Goal: Use online tool/utility: Utilize a website feature to perform a specific function

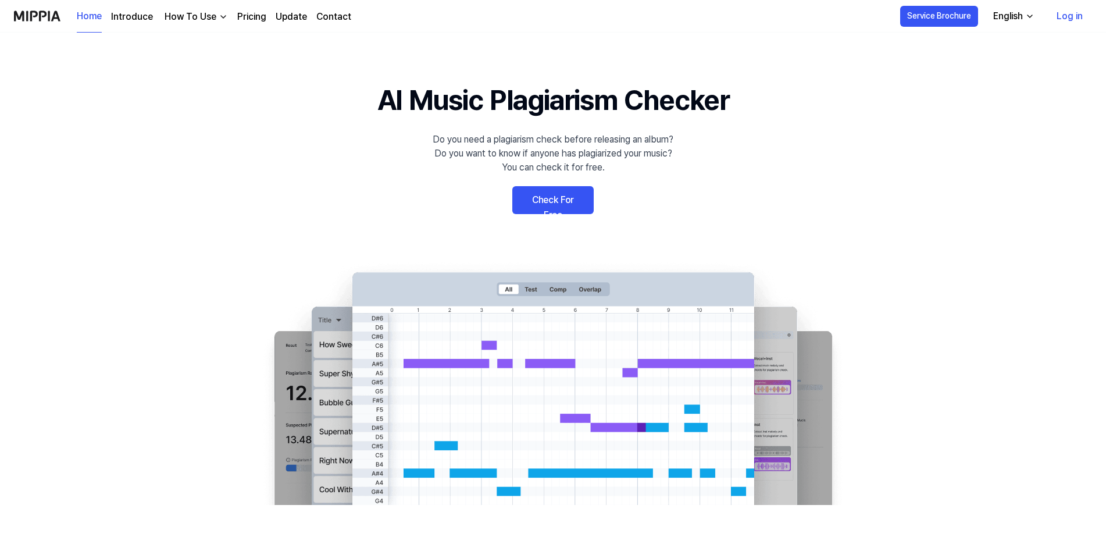
click at [1070, 11] on link "Log in" at bounding box center [1069, 16] width 45 height 33
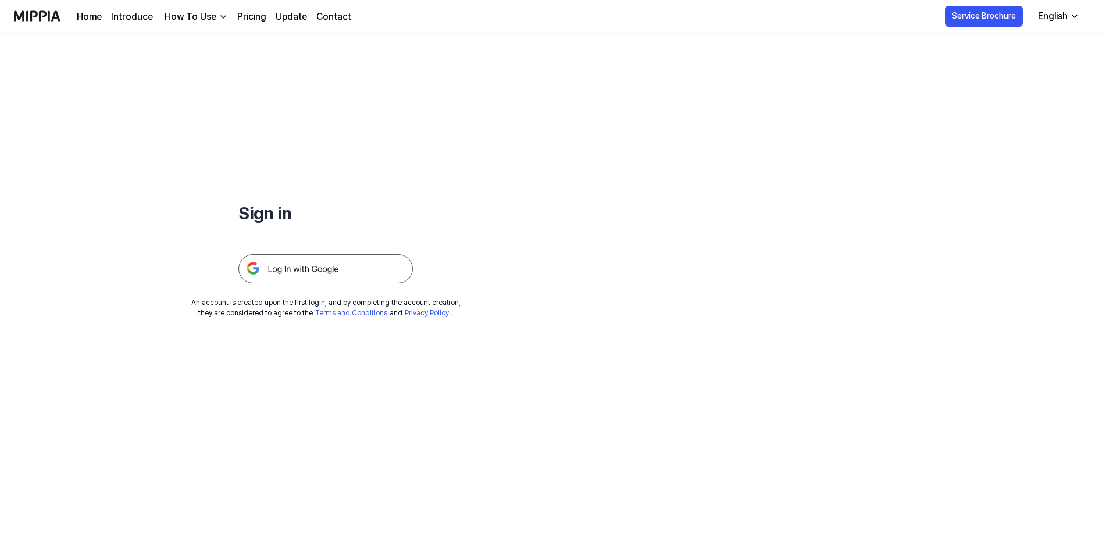
click at [278, 264] on img at bounding box center [325, 268] width 174 height 29
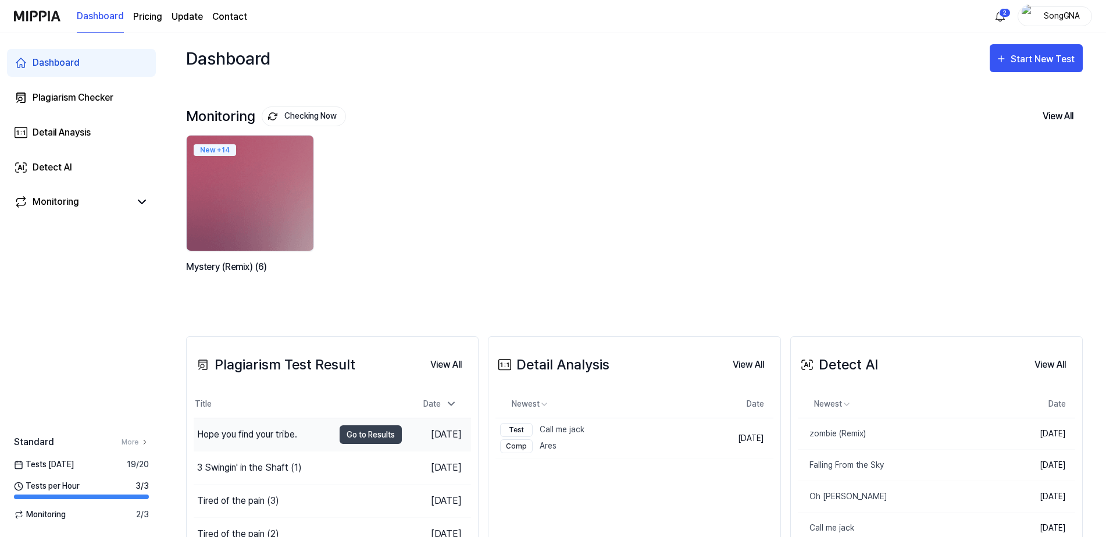
click at [260, 431] on div "Hope you find your tribe." at bounding box center [247, 434] width 100 height 14
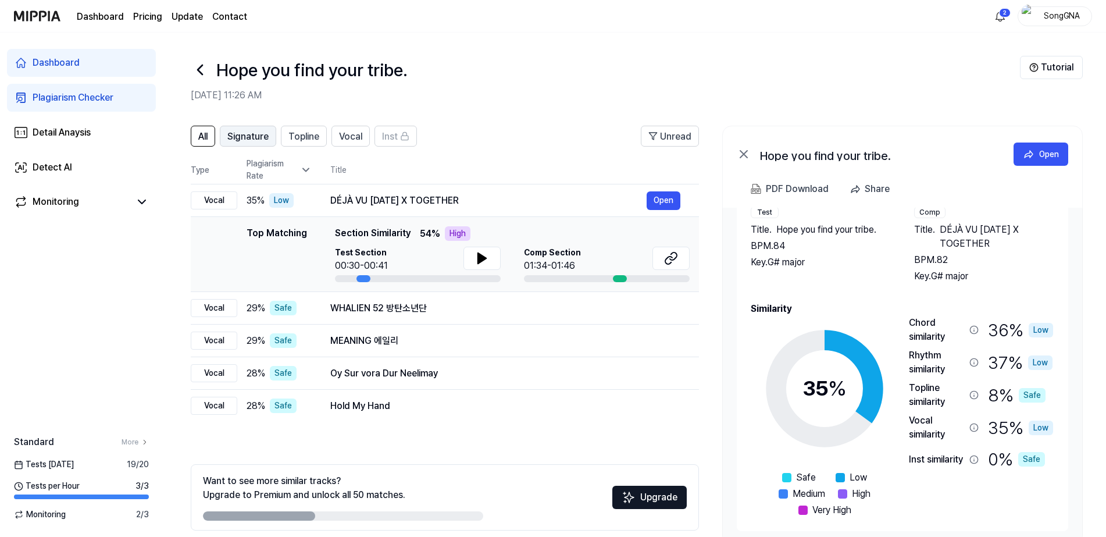
click at [244, 140] on span "Signature" at bounding box center [247, 137] width 41 height 14
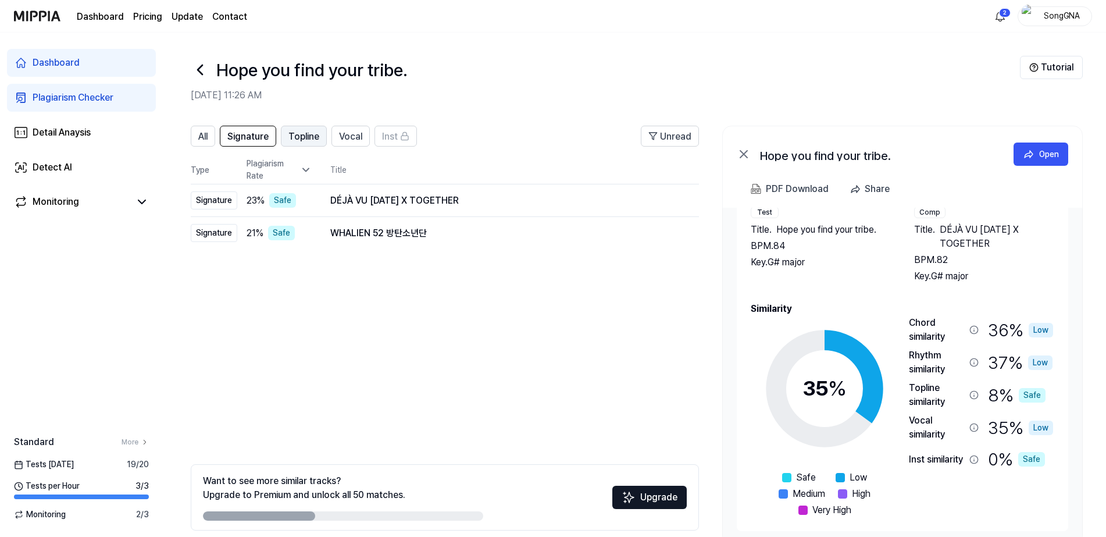
click at [298, 137] on span "Topline" at bounding box center [303, 137] width 31 height 14
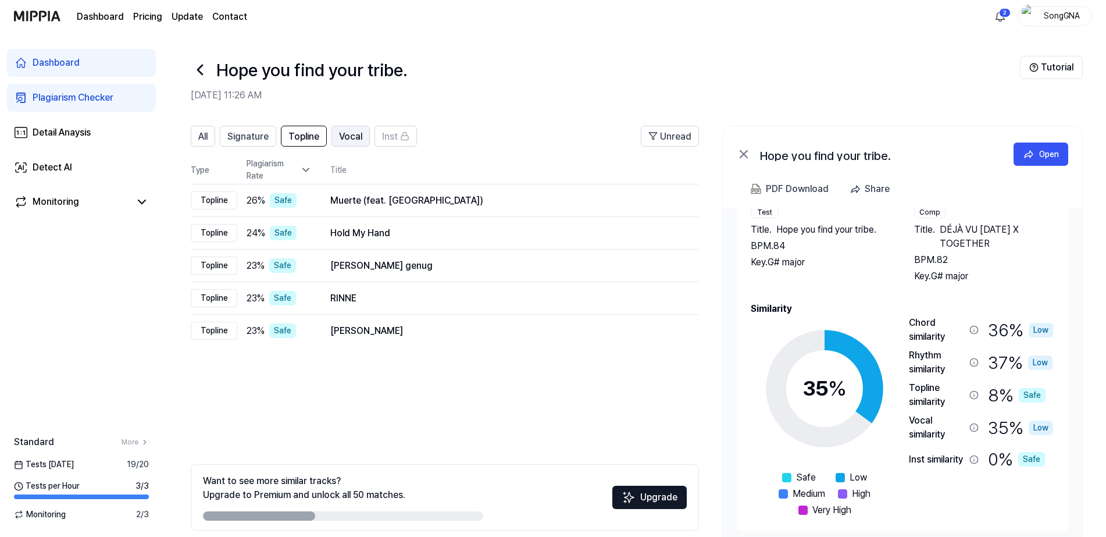
click at [348, 131] on span "Vocal" at bounding box center [350, 137] width 23 height 14
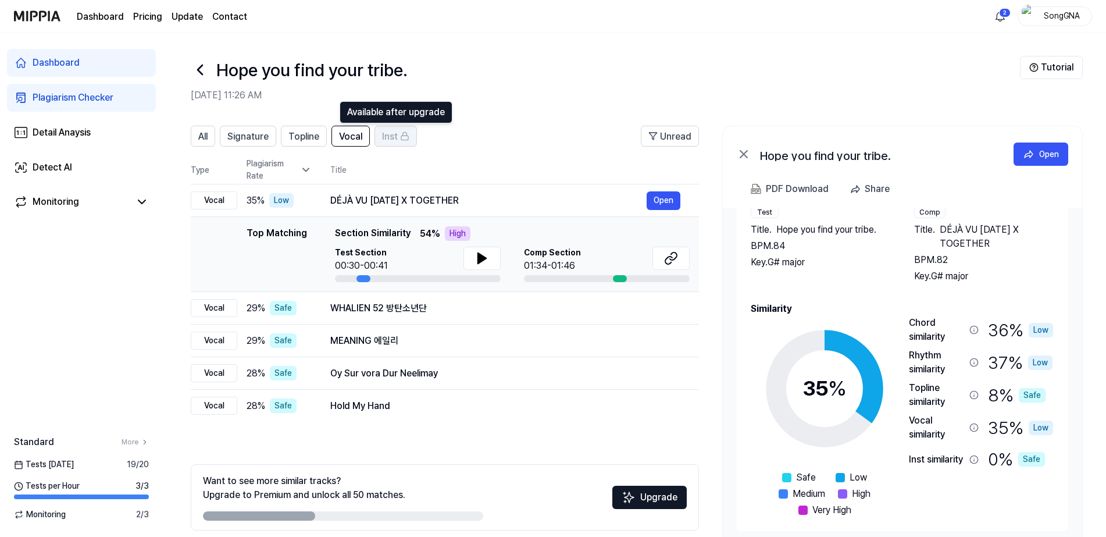
click at [379, 134] on button "Inst" at bounding box center [395, 136] width 42 height 21
click at [205, 130] on span "All" at bounding box center [202, 137] width 9 height 14
click at [203, 138] on span "All" at bounding box center [202, 137] width 9 height 14
click at [66, 131] on div "Detail Anaysis" at bounding box center [62, 133] width 58 height 14
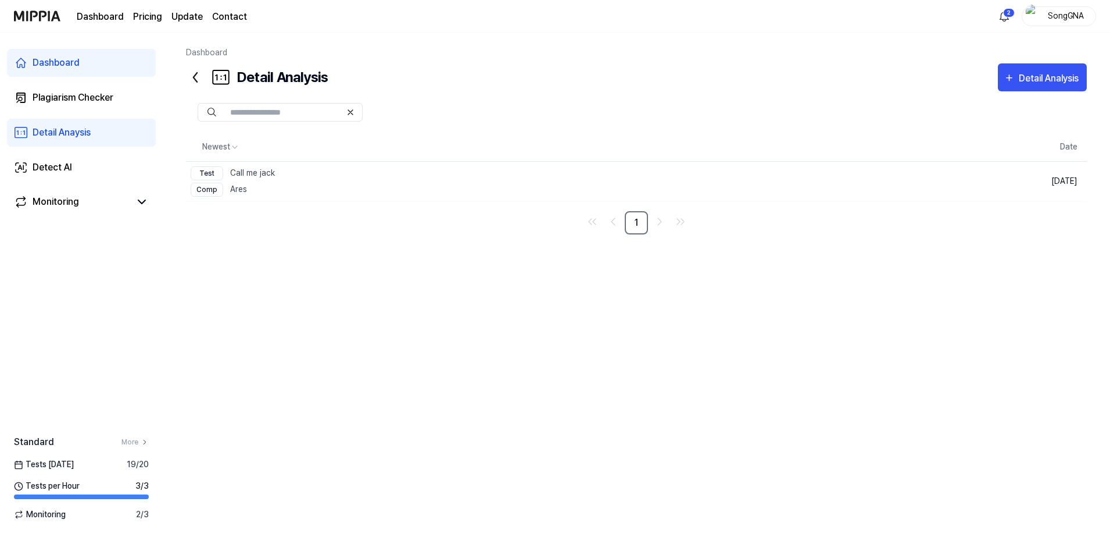
click at [302, 109] on input "text" at bounding box center [285, 112] width 111 height 10
type input "*"
type input "**********"
click at [214, 106] on button at bounding box center [212, 112] width 9 height 12
click at [210, 110] on img at bounding box center [212, 112] width 9 height 9
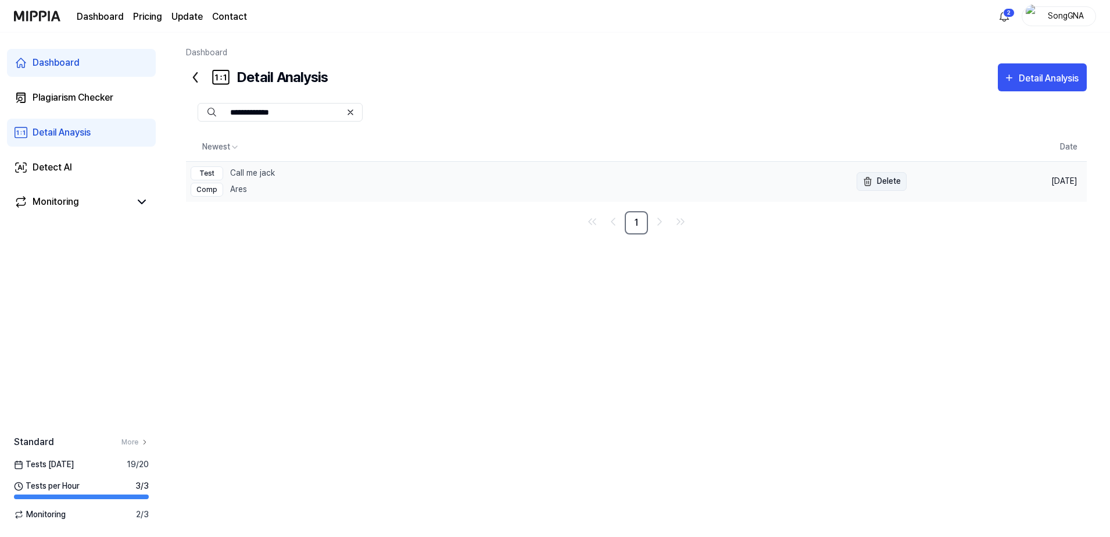
click at [875, 184] on button "Delete" at bounding box center [882, 181] width 50 height 19
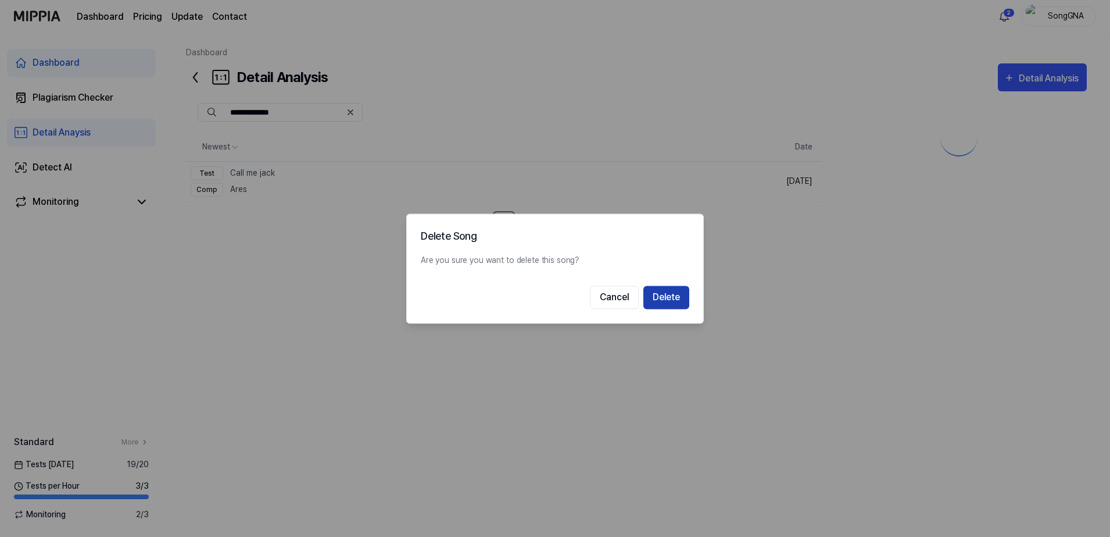
click at [645, 298] on button "Delete" at bounding box center [666, 296] width 46 height 23
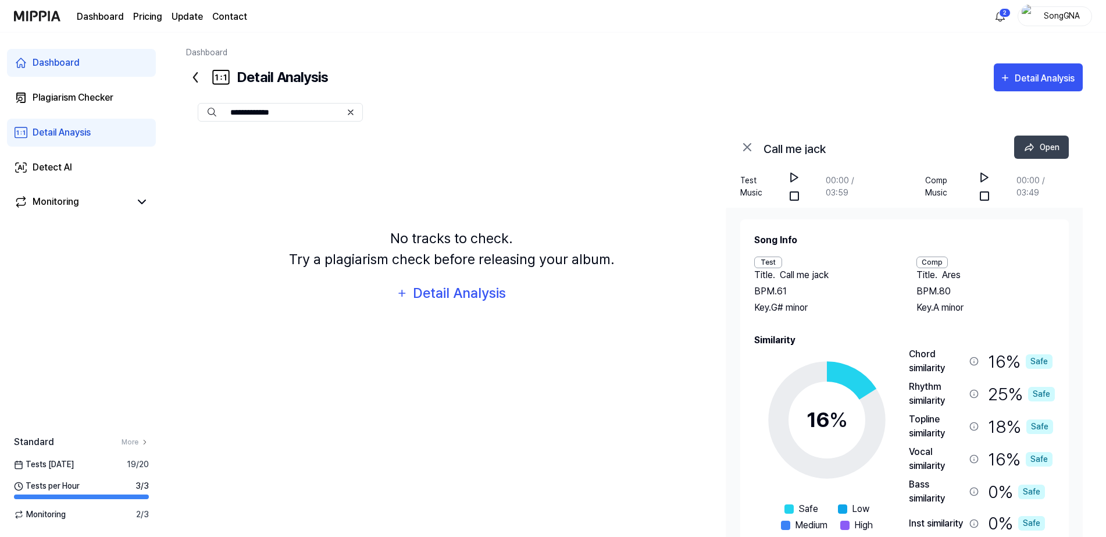
click at [283, 115] on input "**********" at bounding box center [285, 112] width 111 height 10
click at [210, 113] on img at bounding box center [212, 112] width 9 height 9
click at [454, 297] on div "Detail Analysis" at bounding box center [459, 293] width 95 height 22
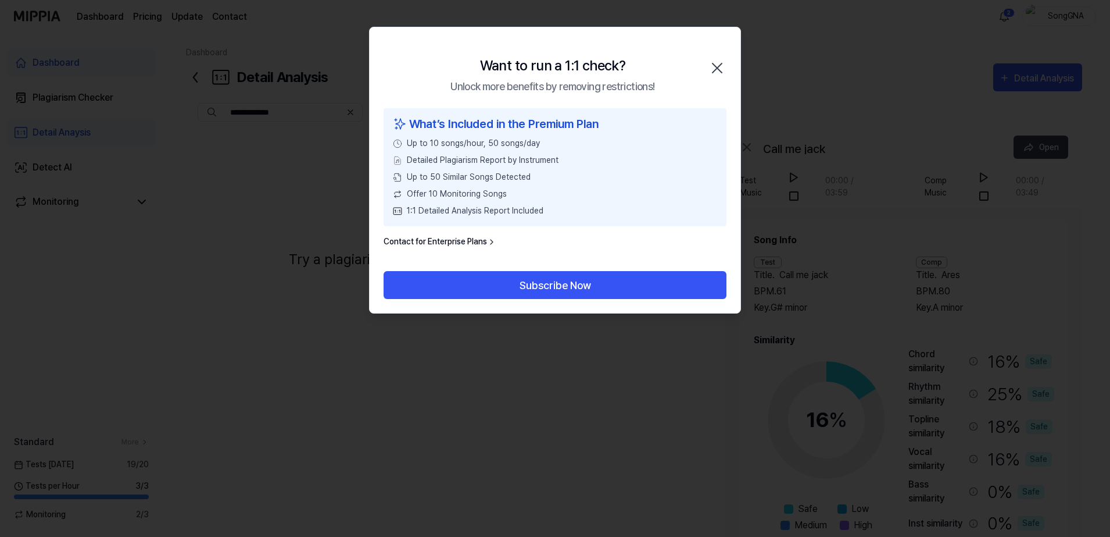
click at [478, 238] on link "Contact for Enterprise Plans" at bounding box center [440, 241] width 113 height 12
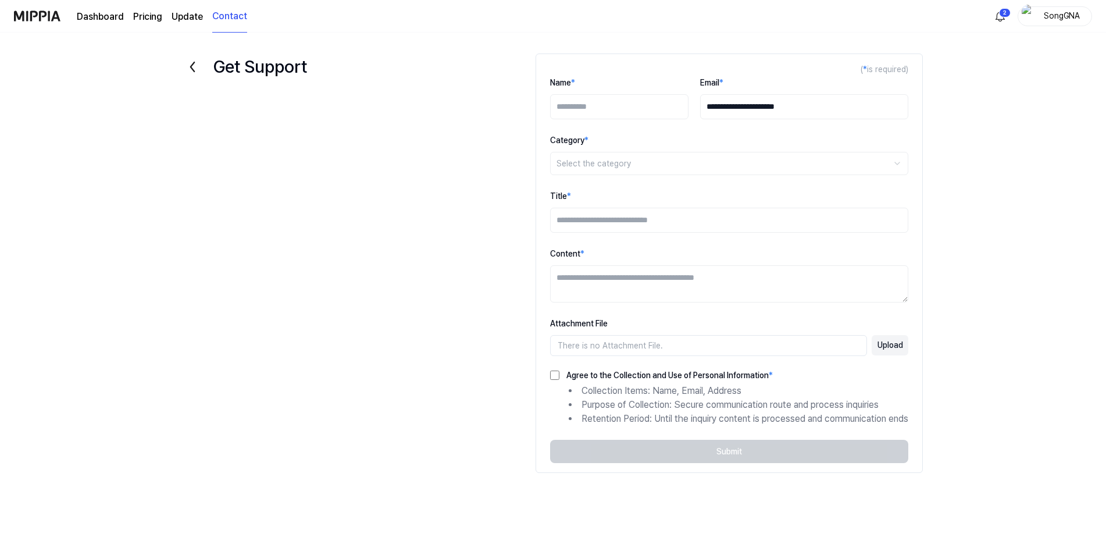
click at [185, 23] on link "Update" at bounding box center [186, 17] width 31 height 14
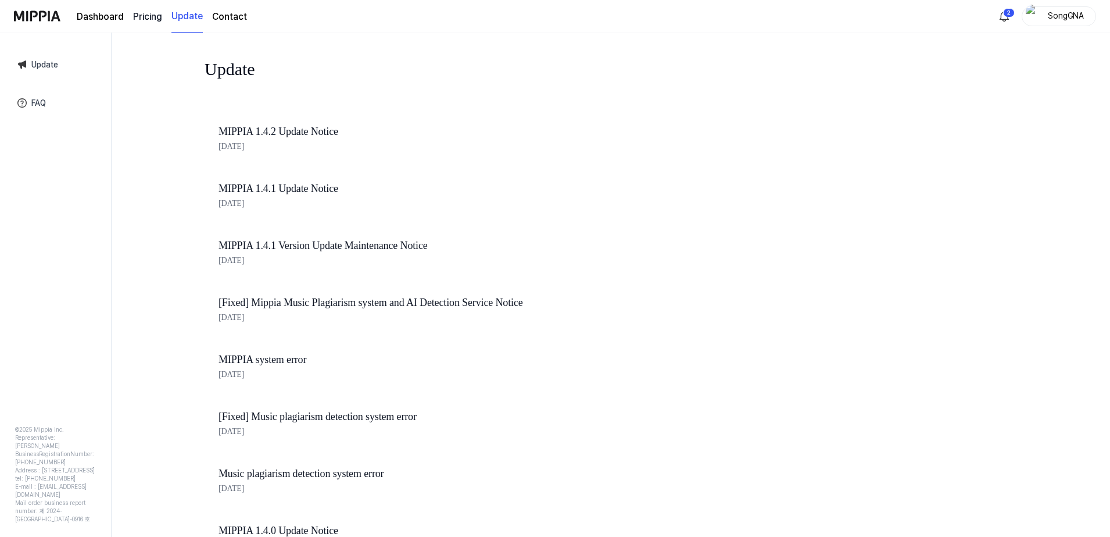
click at [135, 15] on 버튼 "Pricing" at bounding box center [147, 17] width 29 height 14
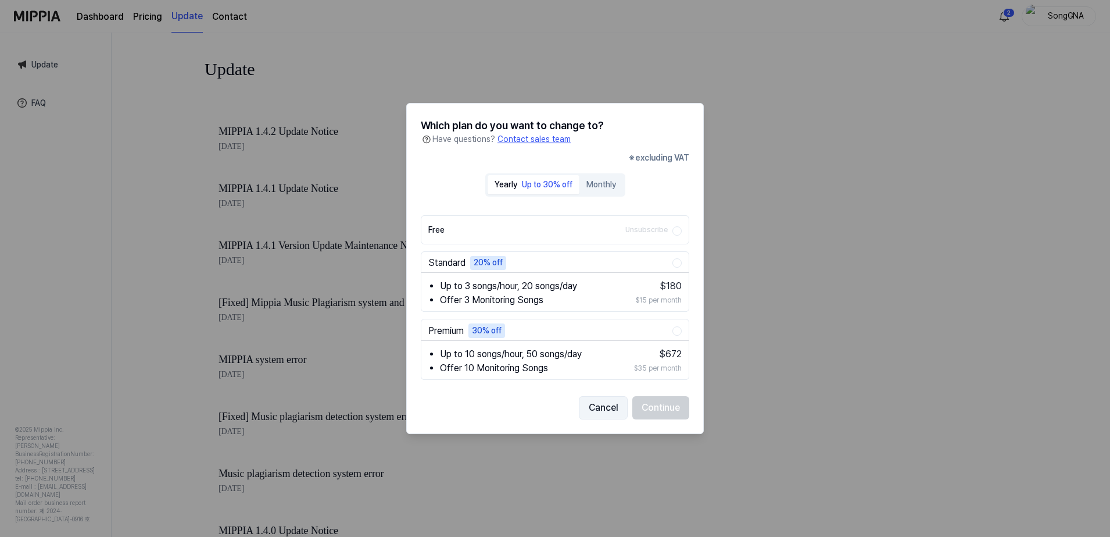
click at [604, 402] on button "Cancel" at bounding box center [603, 407] width 49 height 23
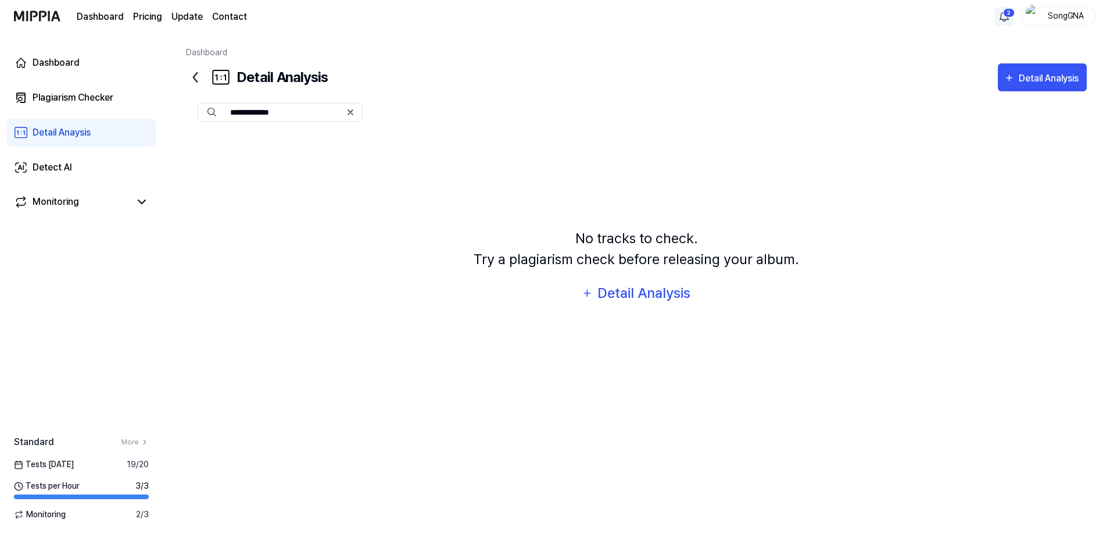
click at [1001, 15] on html "**********" at bounding box center [555, 268] width 1110 height 537
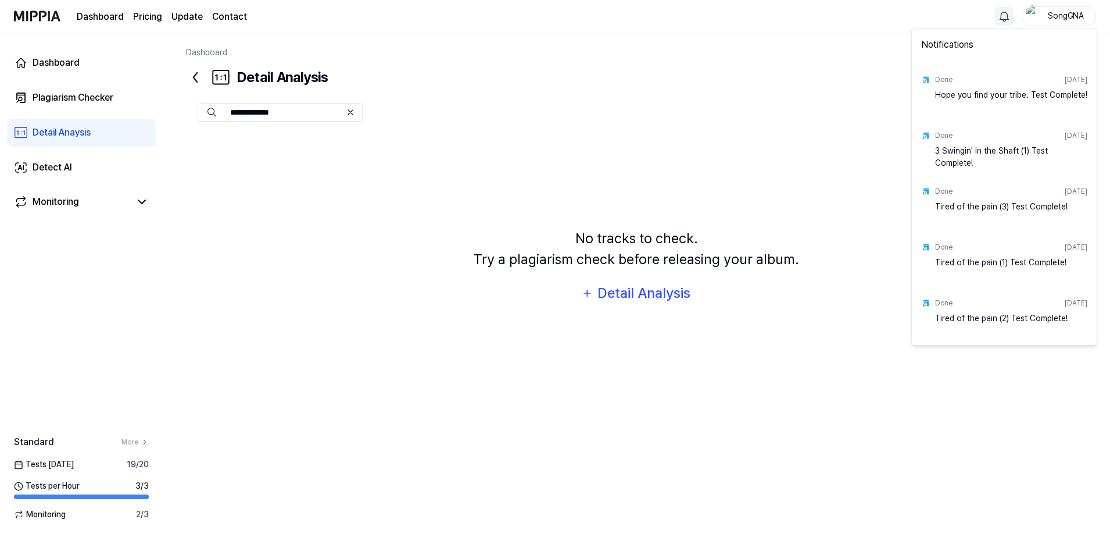
click at [991, 96] on div "Hope you find your tribe. Test Complete!" at bounding box center [1011, 100] width 152 height 23
click at [98, 121] on html "**********" at bounding box center [555, 268] width 1110 height 537
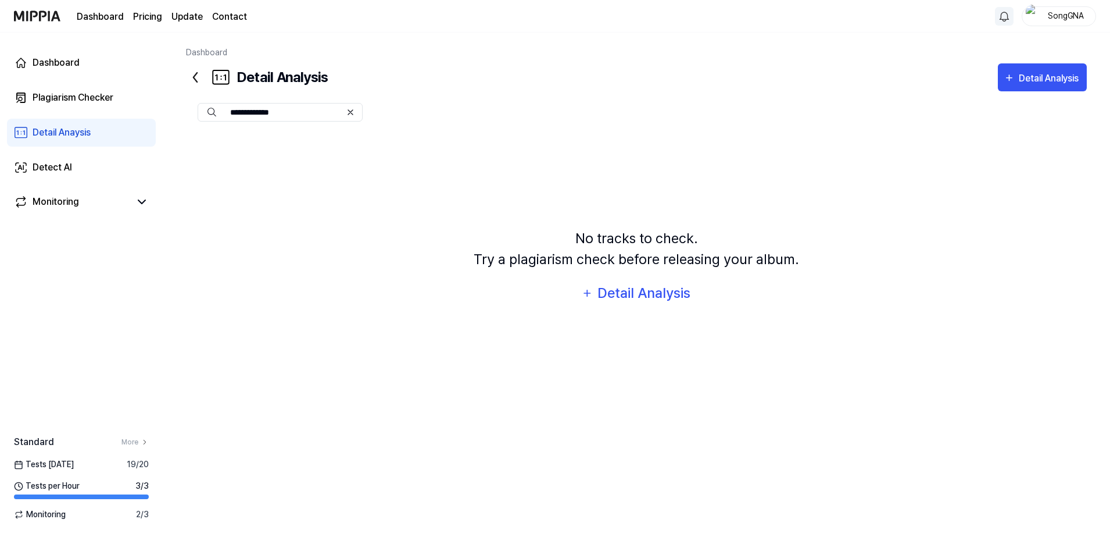
click at [35, 134] on div "Detail Anaysis" at bounding box center [62, 133] width 58 height 14
click at [1066, 85] on button "Detail Analysis" at bounding box center [1042, 77] width 89 height 28
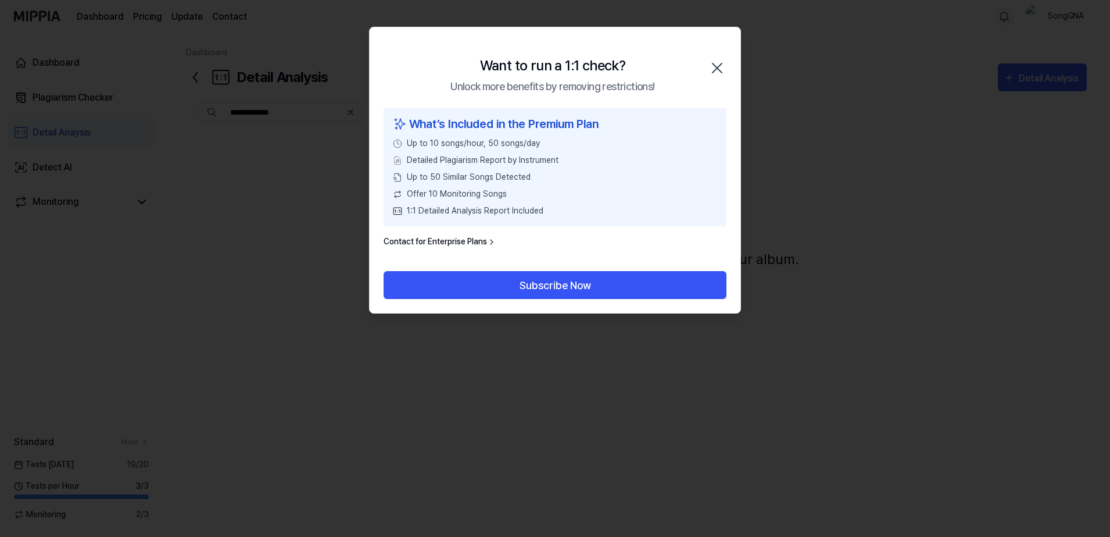
click at [718, 66] on icon "button" at bounding box center [717, 67] width 9 height 9
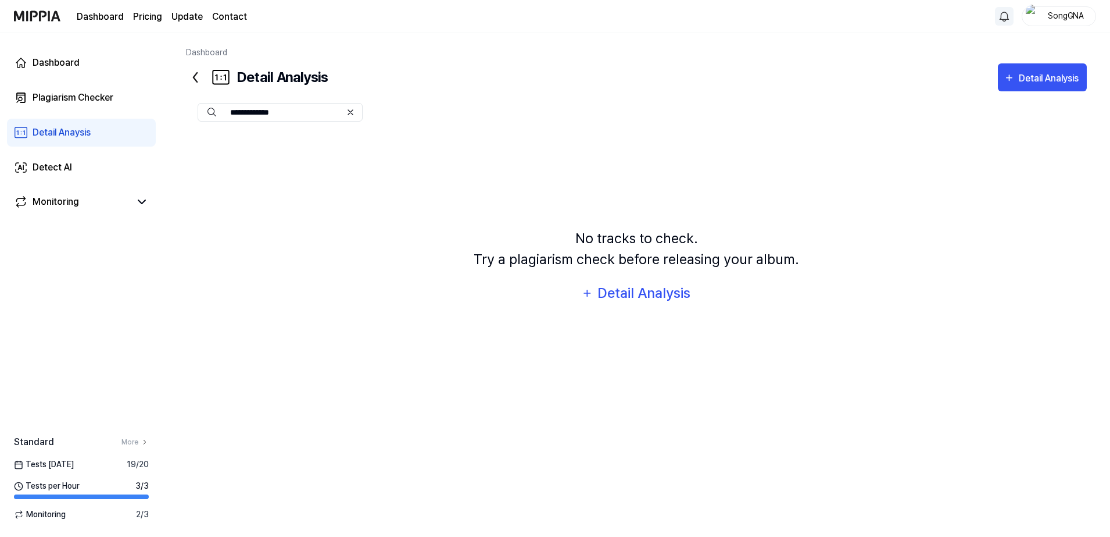
click at [83, 15] on link "Dashboard" at bounding box center [100, 17] width 47 height 14
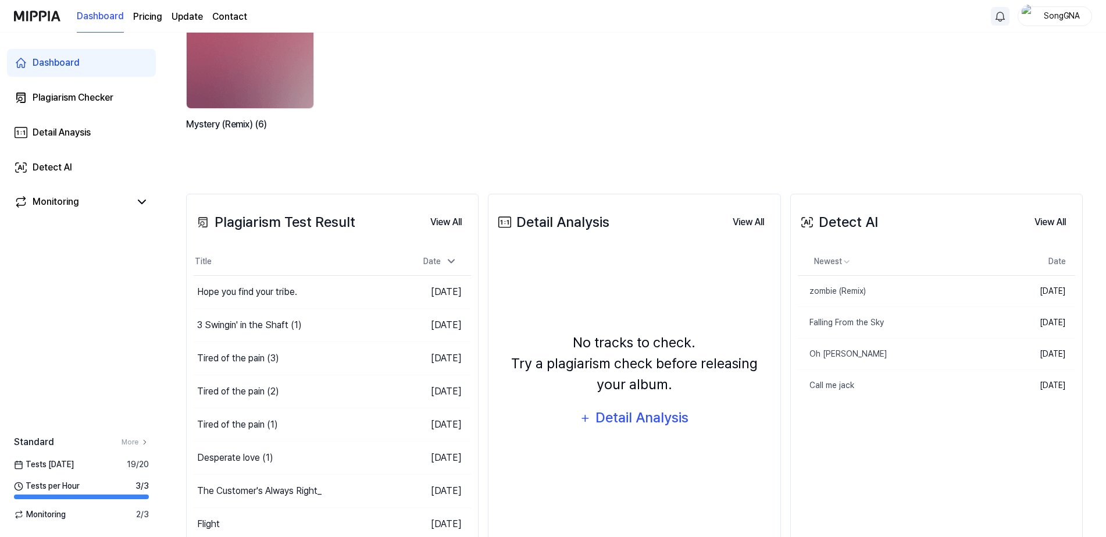
scroll to position [145, 0]
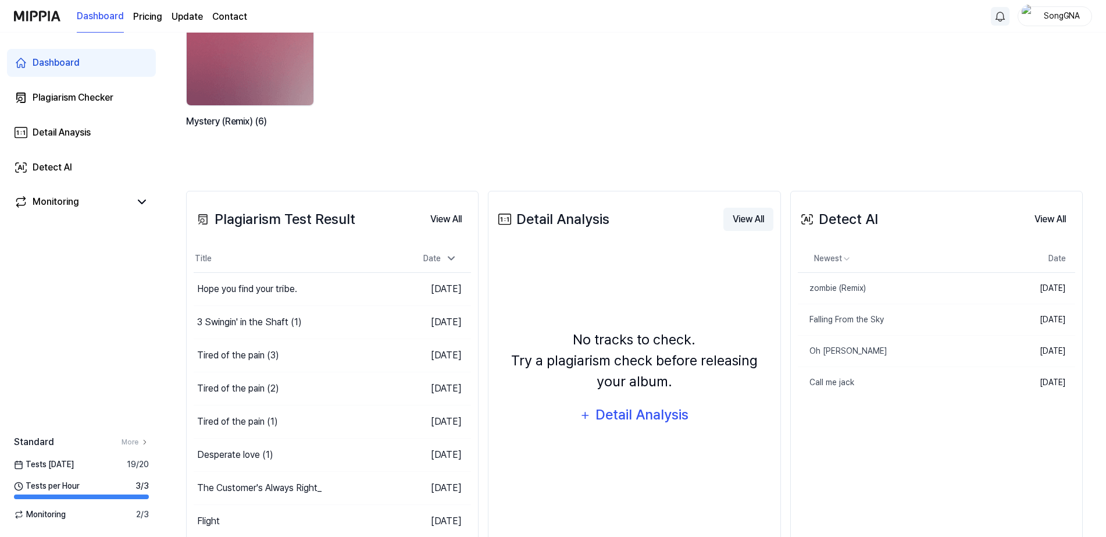
click at [738, 225] on button "View All" at bounding box center [748, 219] width 50 height 23
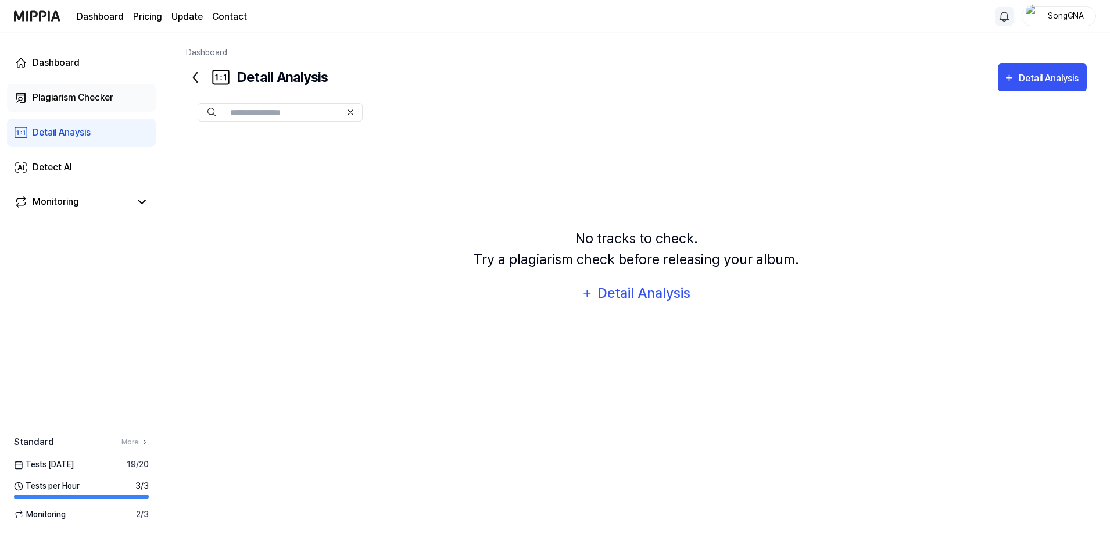
click at [59, 91] on div "Plagiarism Checker" at bounding box center [73, 98] width 81 height 14
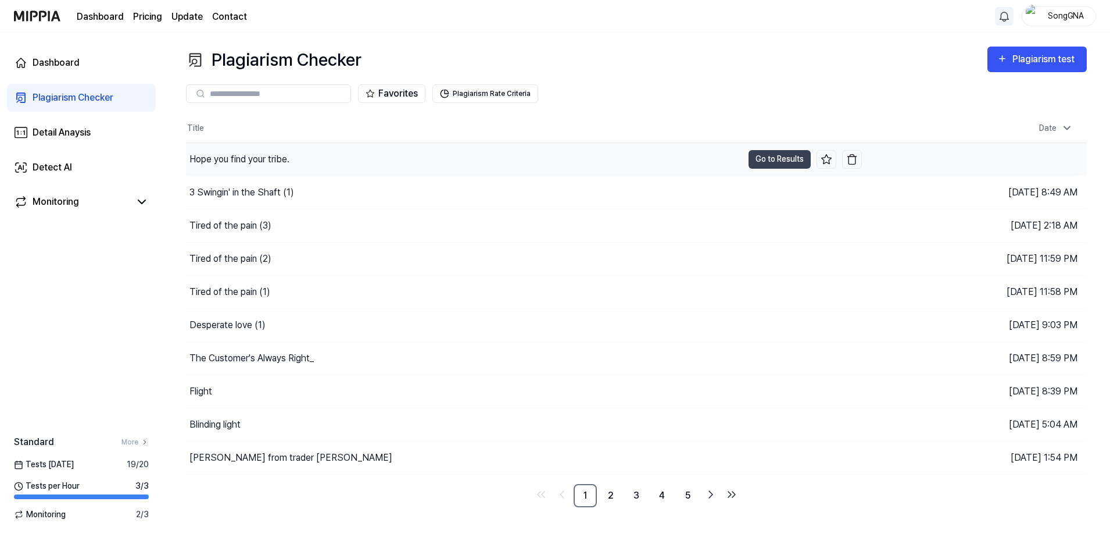
click at [245, 162] on div "Hope you find your tribe." at bounding box center [240, 159] width 100 height 14
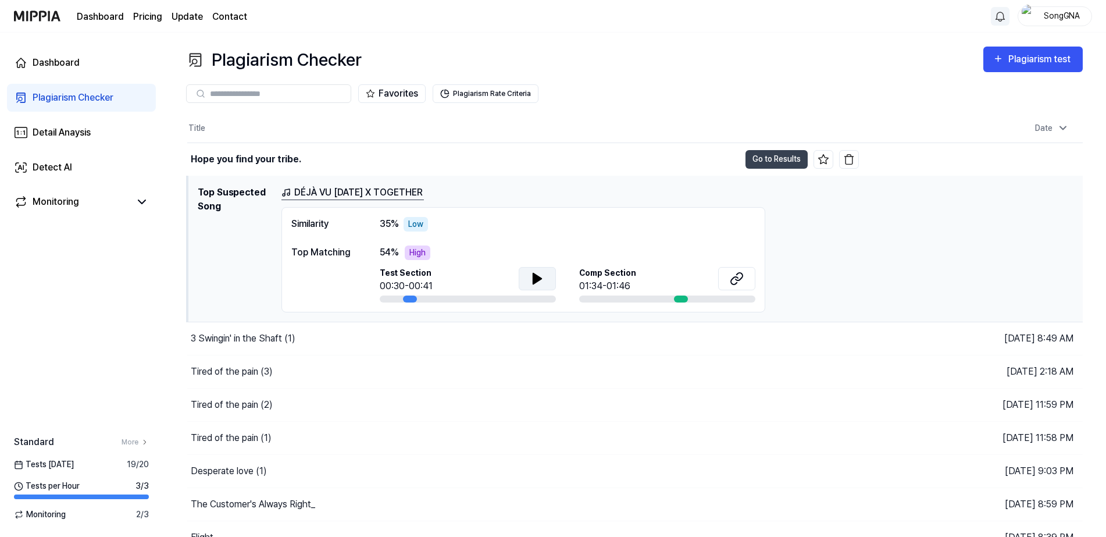
click at [527, 276] on button at bounding box center [537, 278] width 37 height 23
click at [735, 273] on icon at bounding box center [737, 278] width 14 height 14
